Goal: Check status: Check status

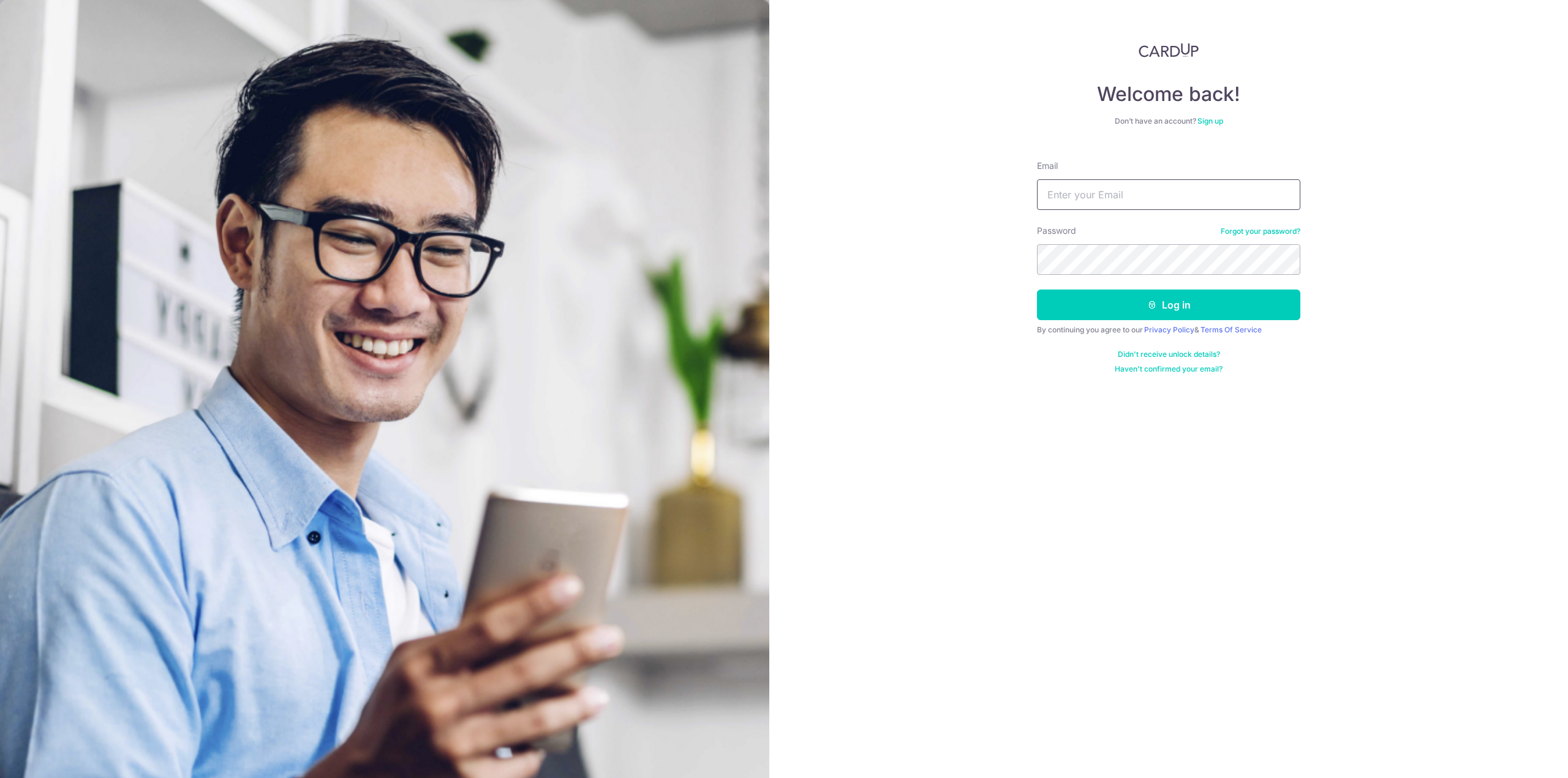
type input "[PERSON_NAME][EMAIL_ADDRESS][DOMAIN_NAME]"
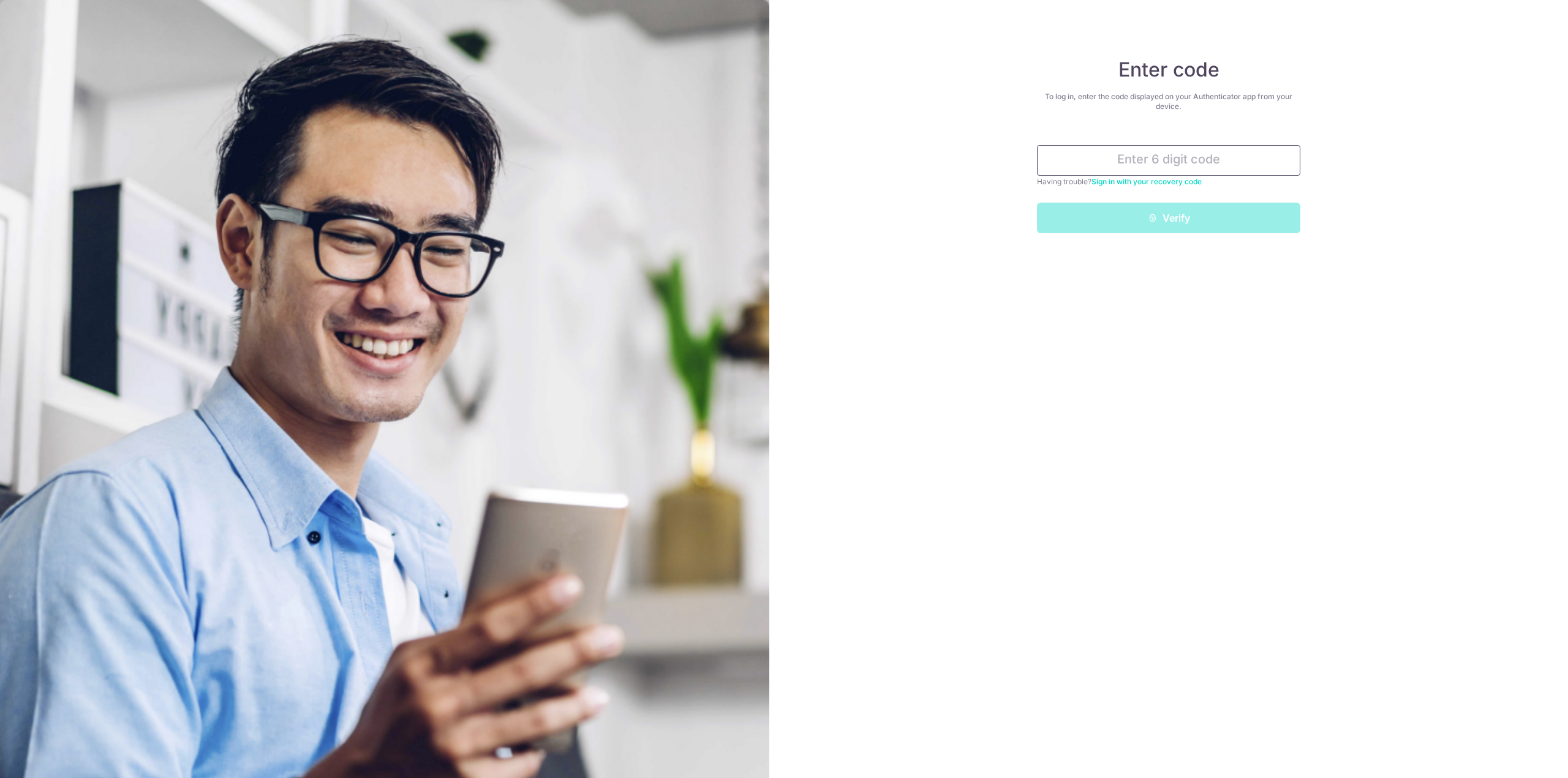
type input "083561"
click at [1186, 216] on button "Verify" at bounding box center [1168, 218] width 263 height 31
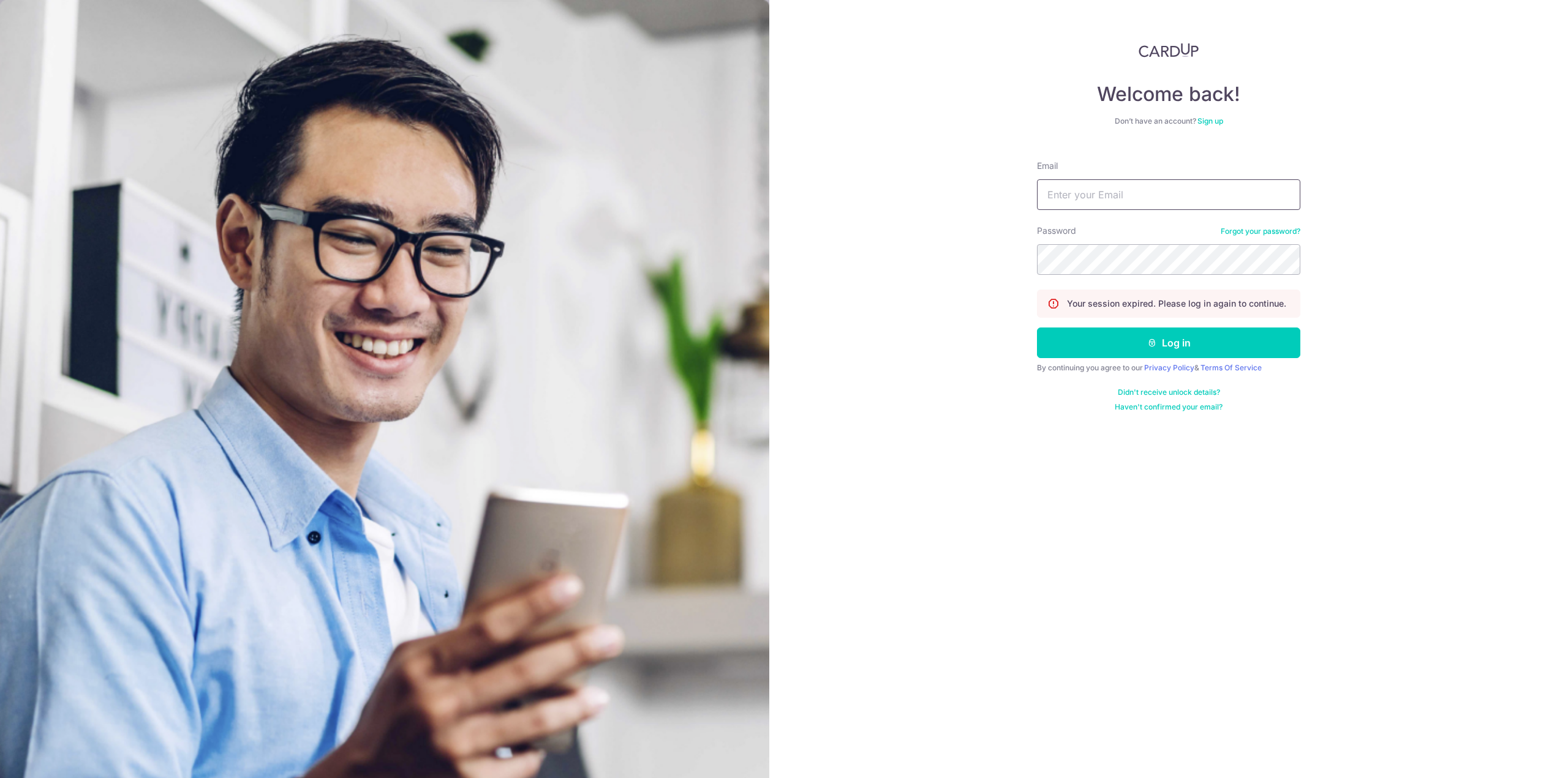
type input "william@ispeed.sg"
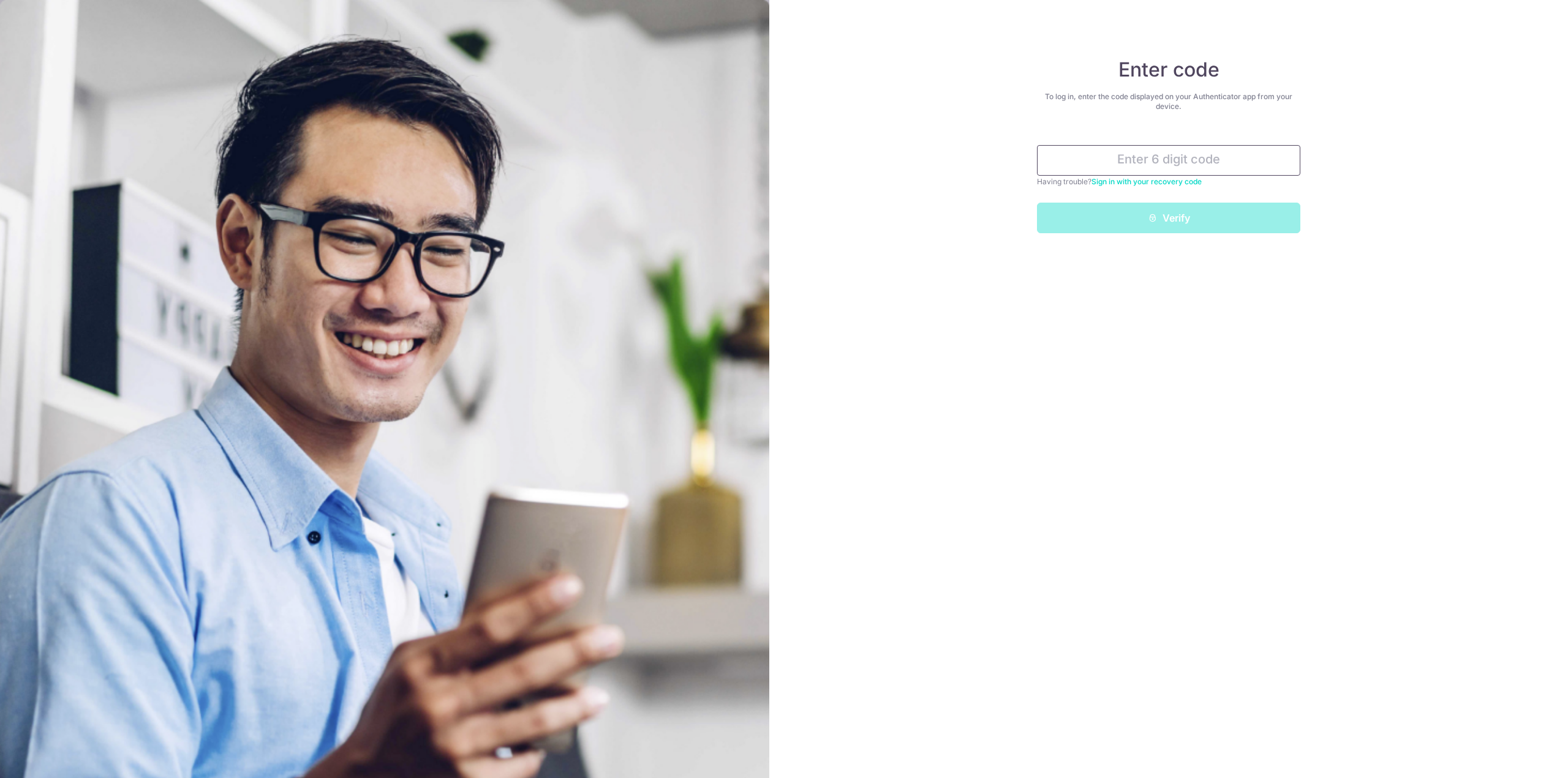
type input "449232"
click at [1195, 215] on button "Verify" at bounding box center [1168, 218] width 263 height 31
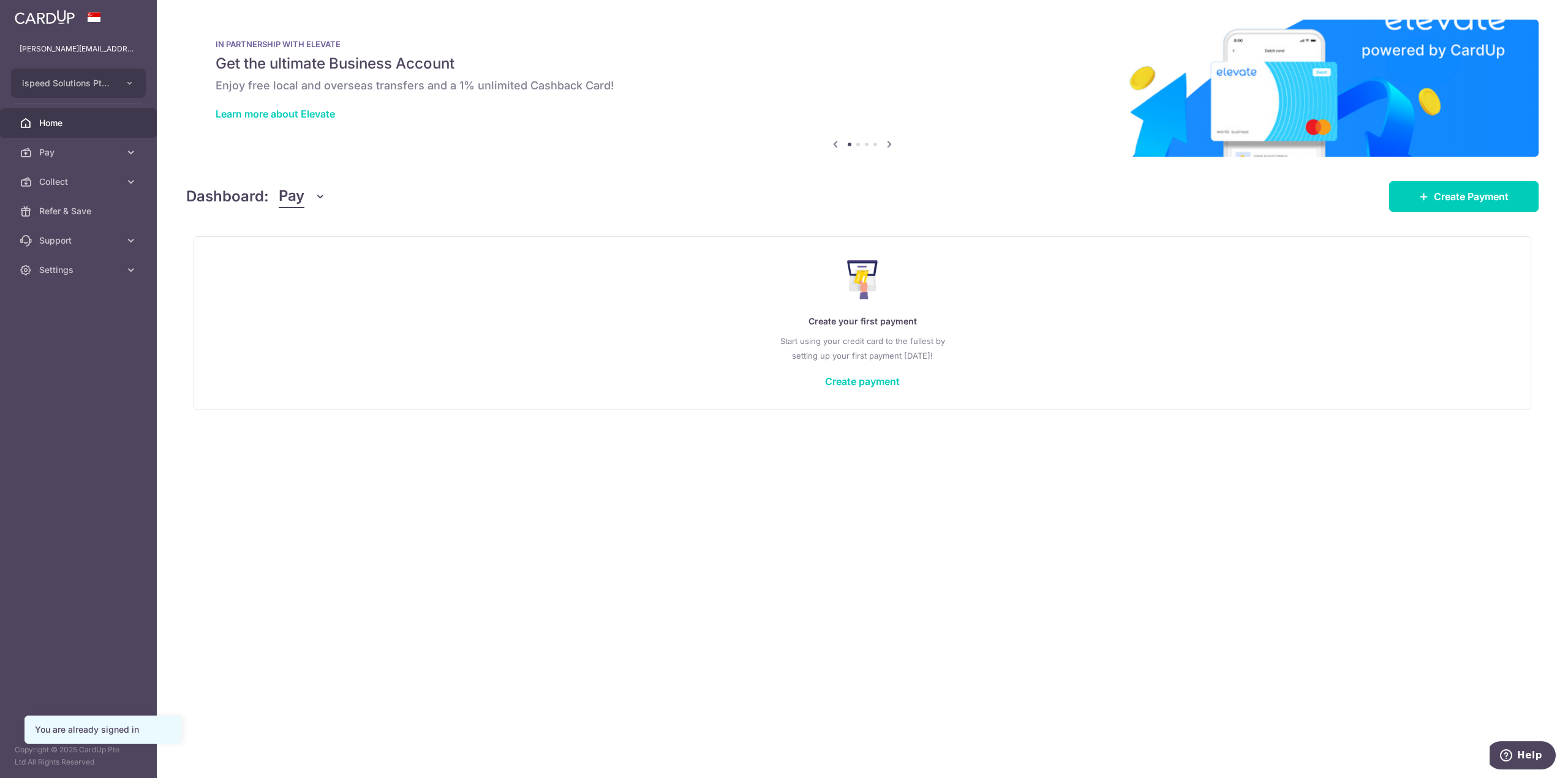
click at [73, 182] on span "Collect" at bounding box center [80, 182] width 81 height 12
click at [73, 208] on span "Dashboard" at bounding box center [80, 211] width 81 height 12
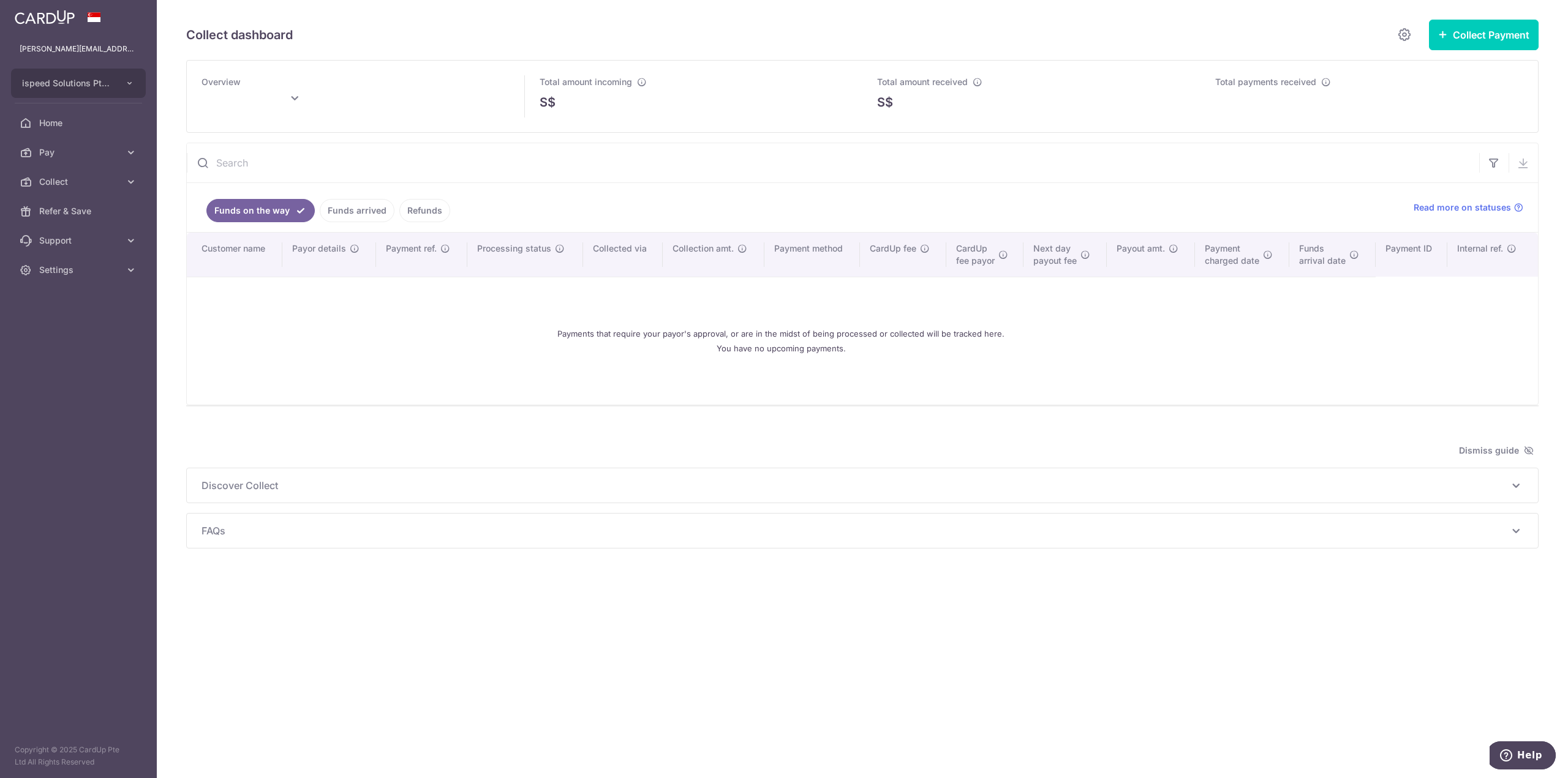
click at [76, 173] on link "Collect" at bounding box center [78, 182] width 157 height 30
click at [75, 214] on span "Dashboard" at bounding box center [80, 211] width 81 height 12
click at [355, 208] on link "Funds arrived" at bounding box center [356, 211] width 75 height 23
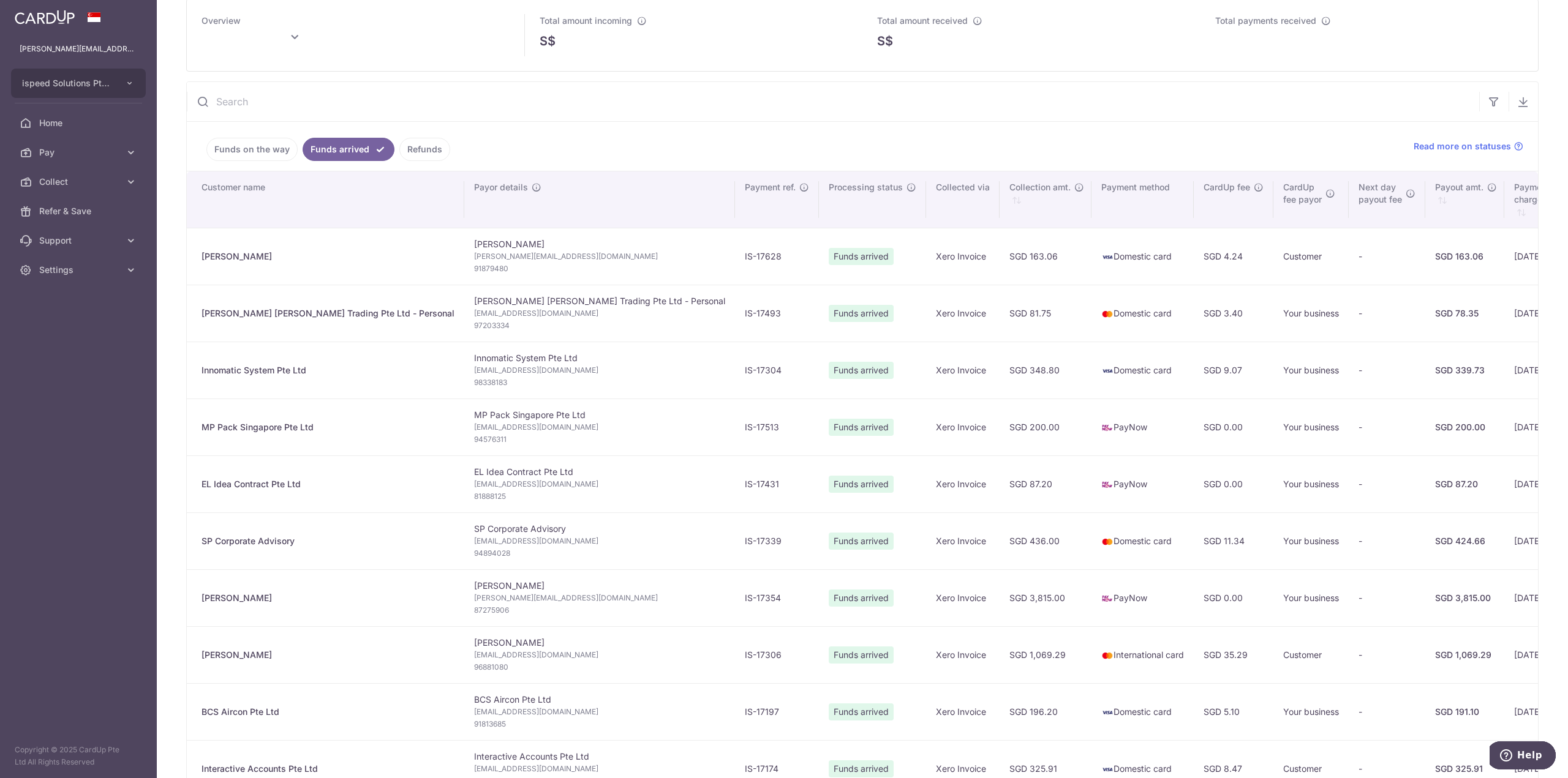
scroll to position [123, 0]
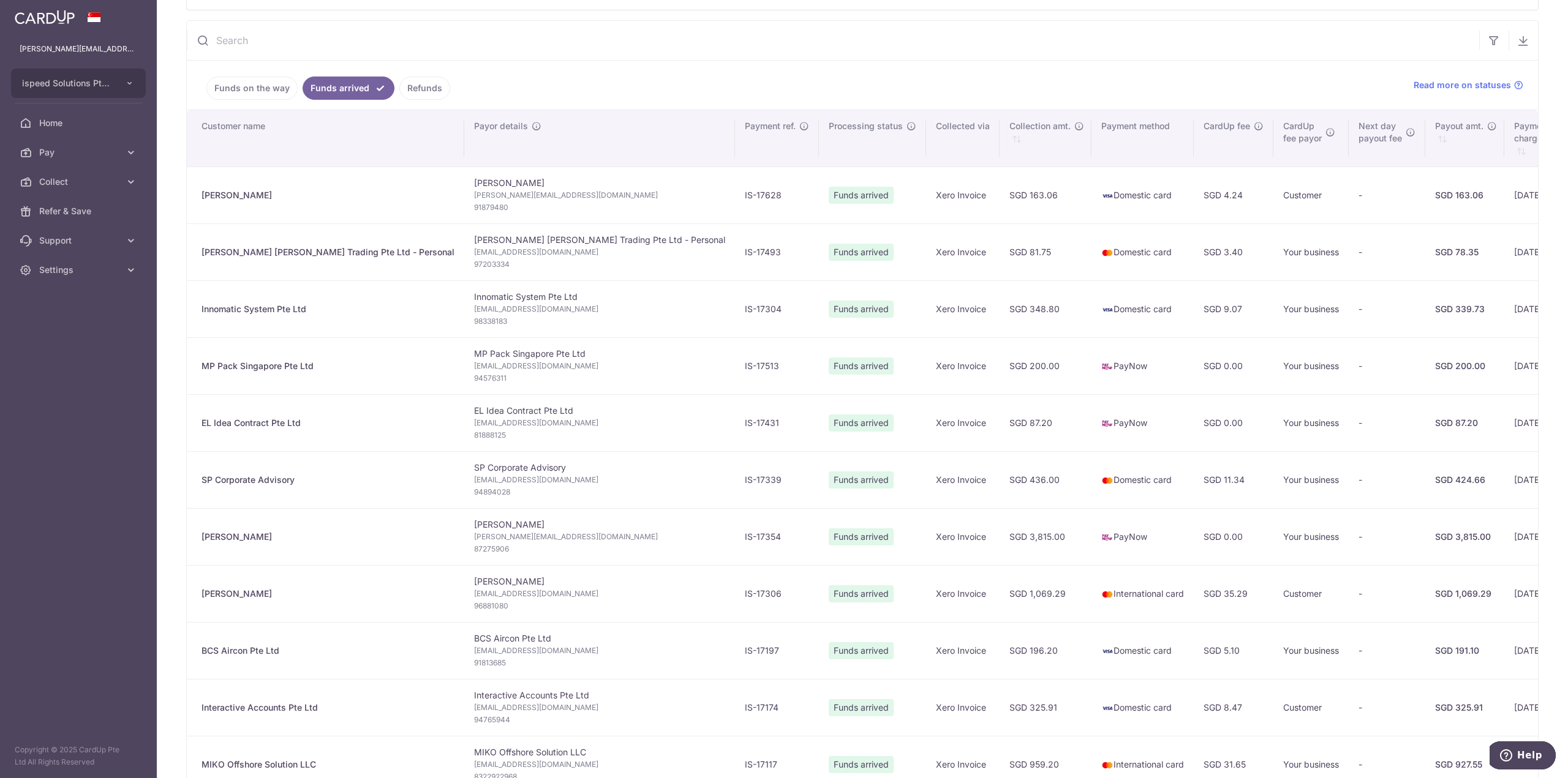
type input "September 2025"
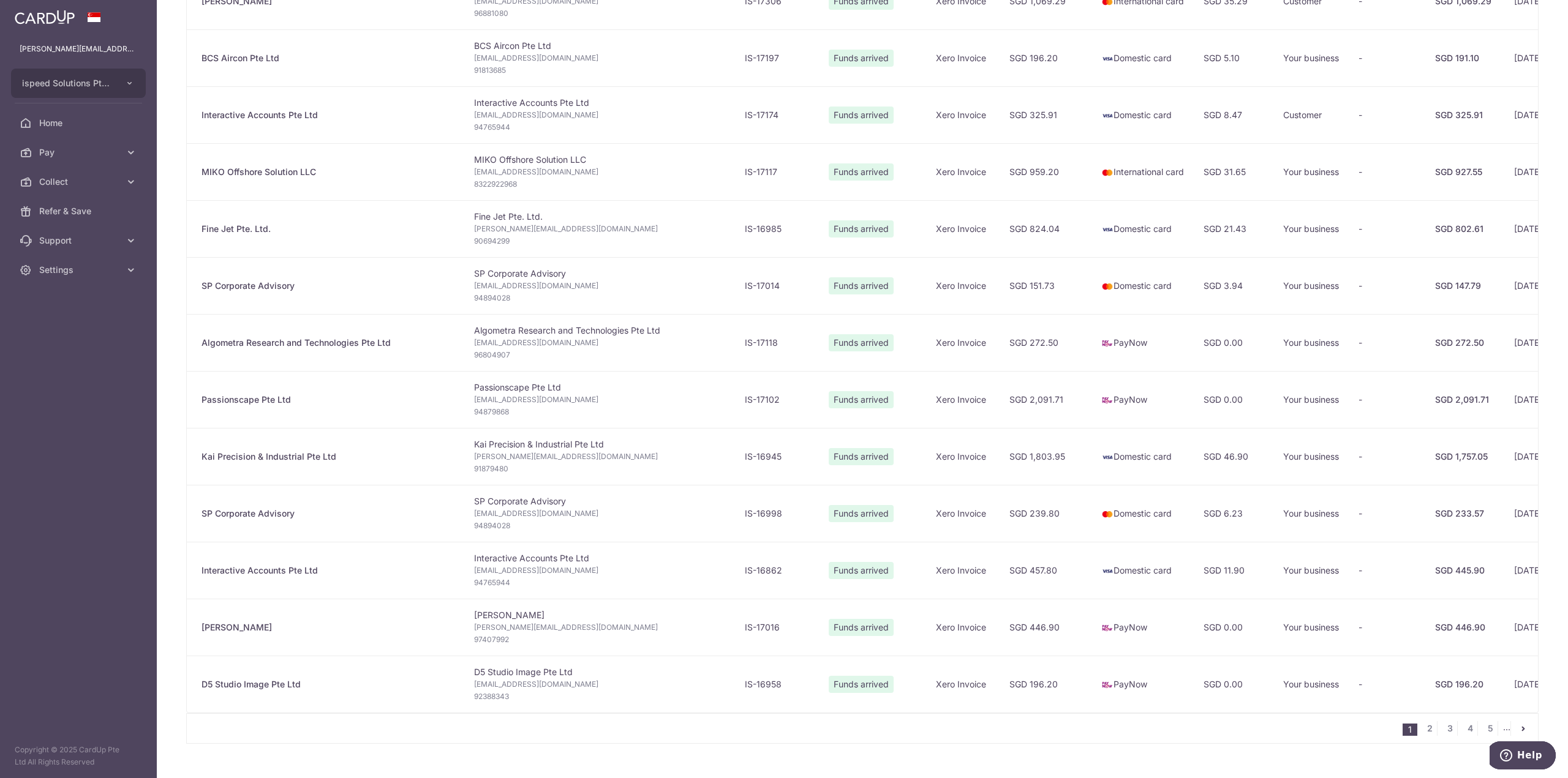
scroll to position [735, 0]
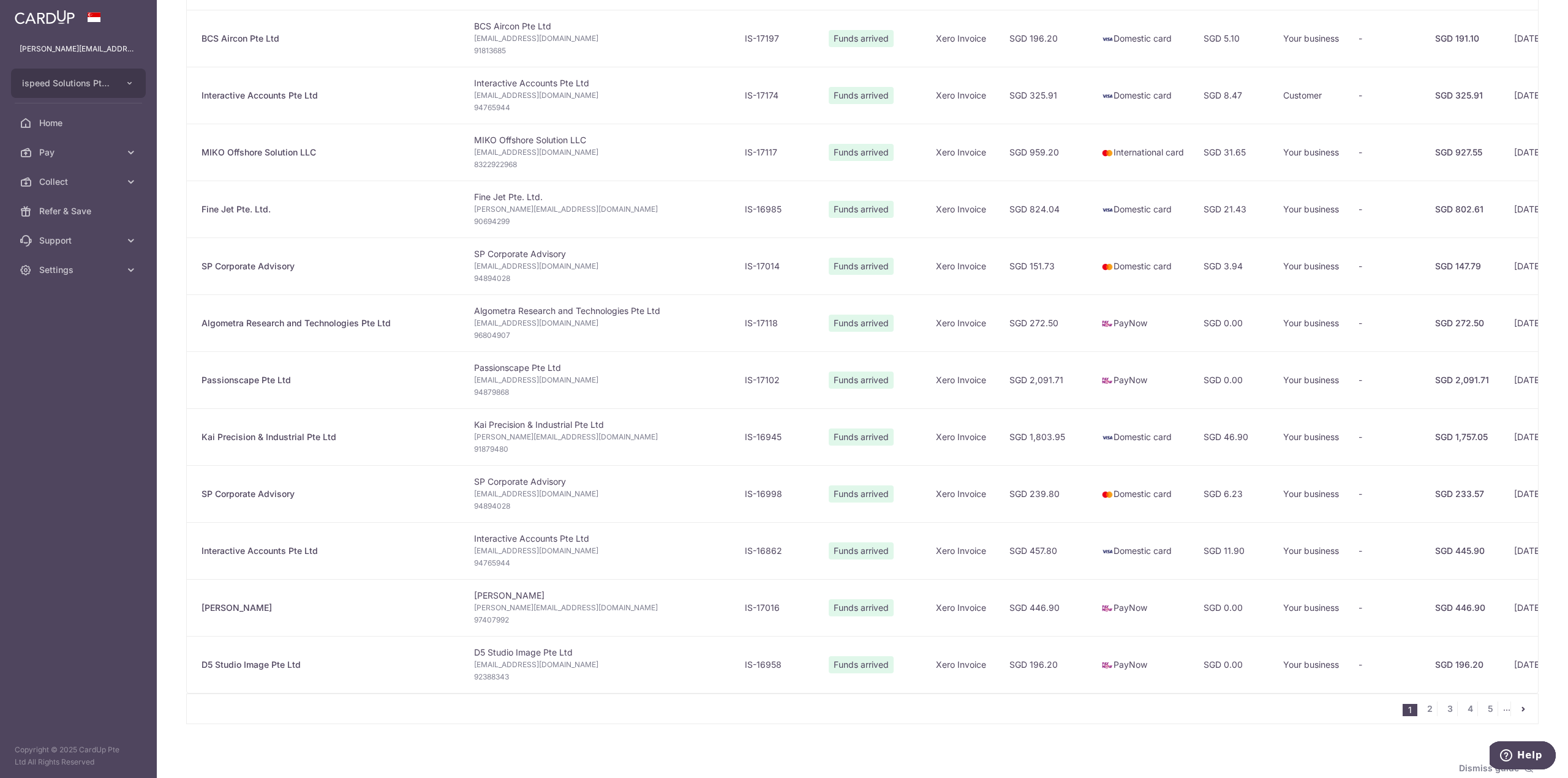
click at [266, 317] on div "Algometra Research and Technologies Pte Ltd" at bounding box center [328, 323] width 253 height 12
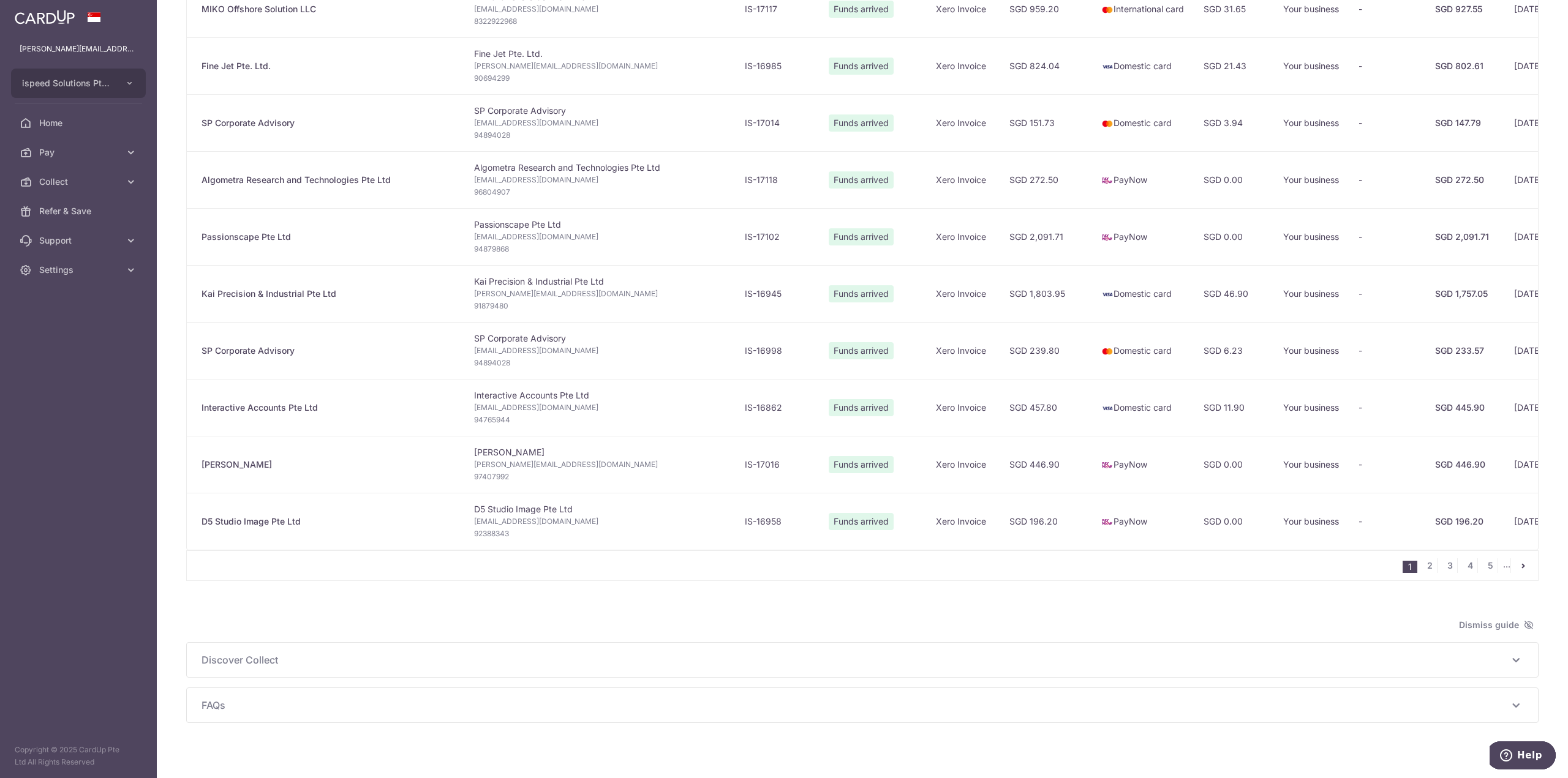
scroll to position [888, 0]
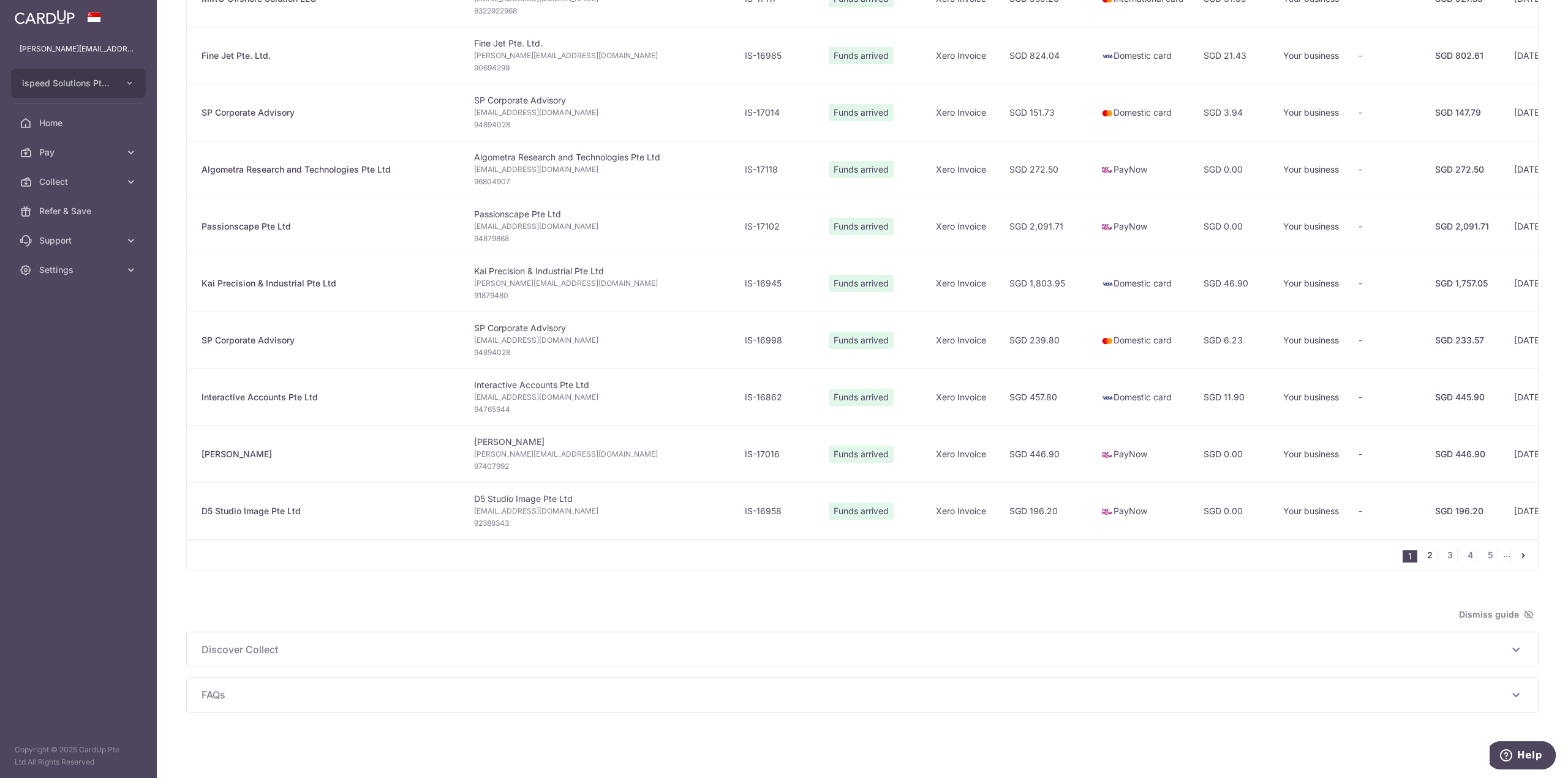
click at [1429, 558] on link "2" at bounding box center [1429, 555] width 15 height 15
click at [1426, 555] on link "2" at bounding box center [1429, 555] width 15 height 15
click at [1424, 555] on link "2" at bounding box center [1429, 555] width 15 height 15
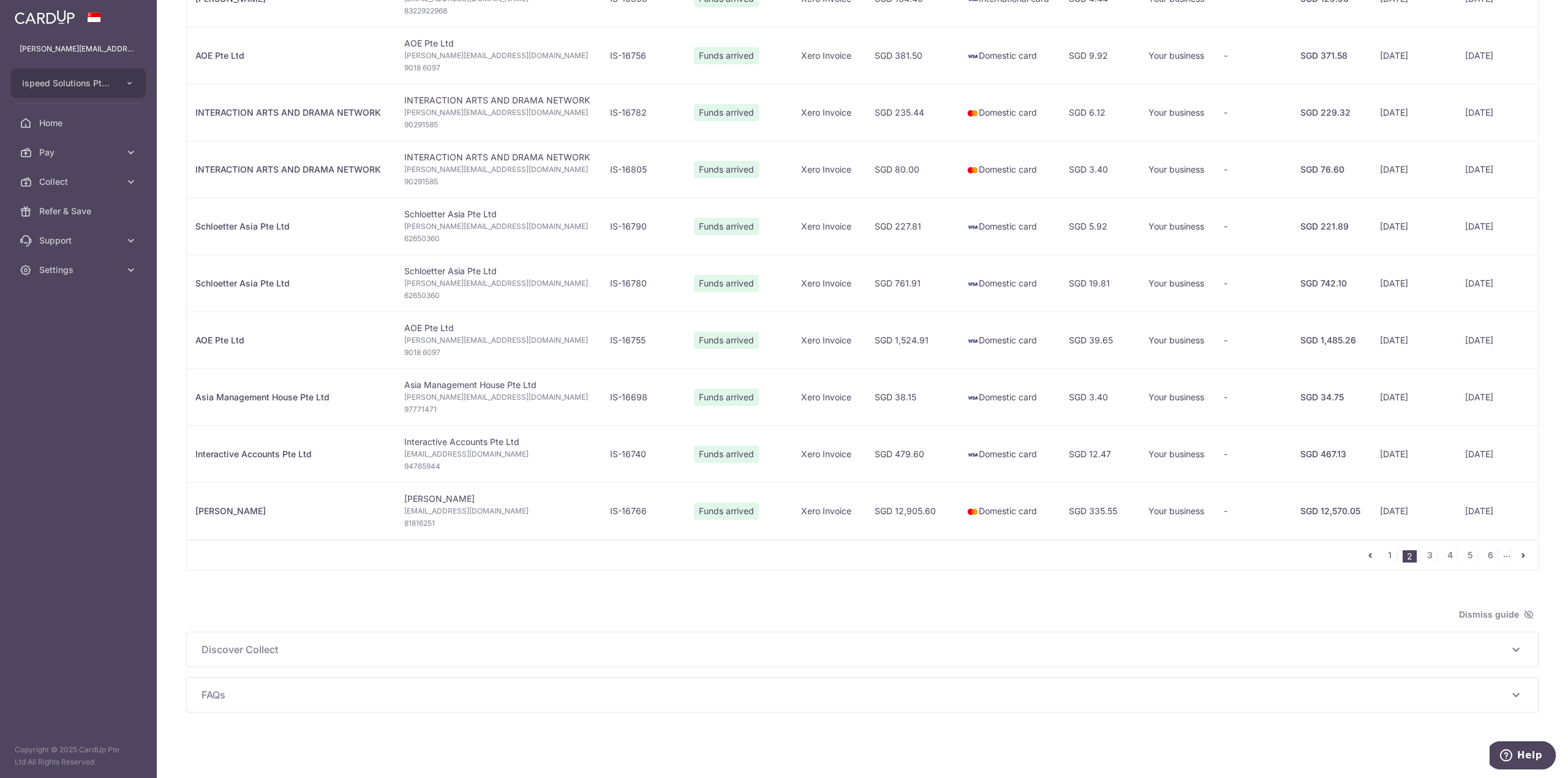
scroll to position [0, 5]
click at [1422, 553] on link "3" at bounding box center [1429, 555] width 15 height 15
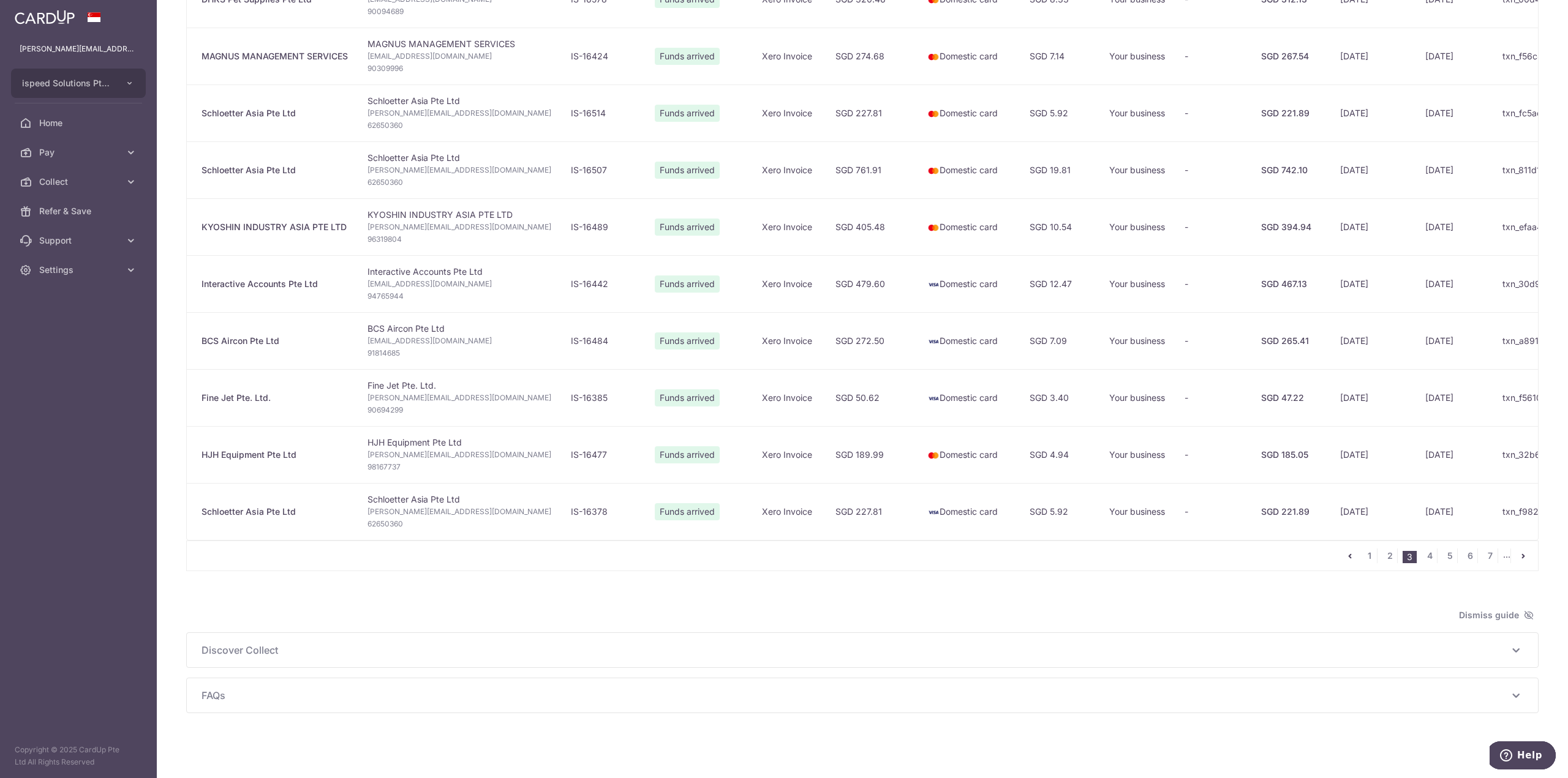
scroll to position [888, 0]
